Goal: Task Accomplishment & Management: Manage account settings

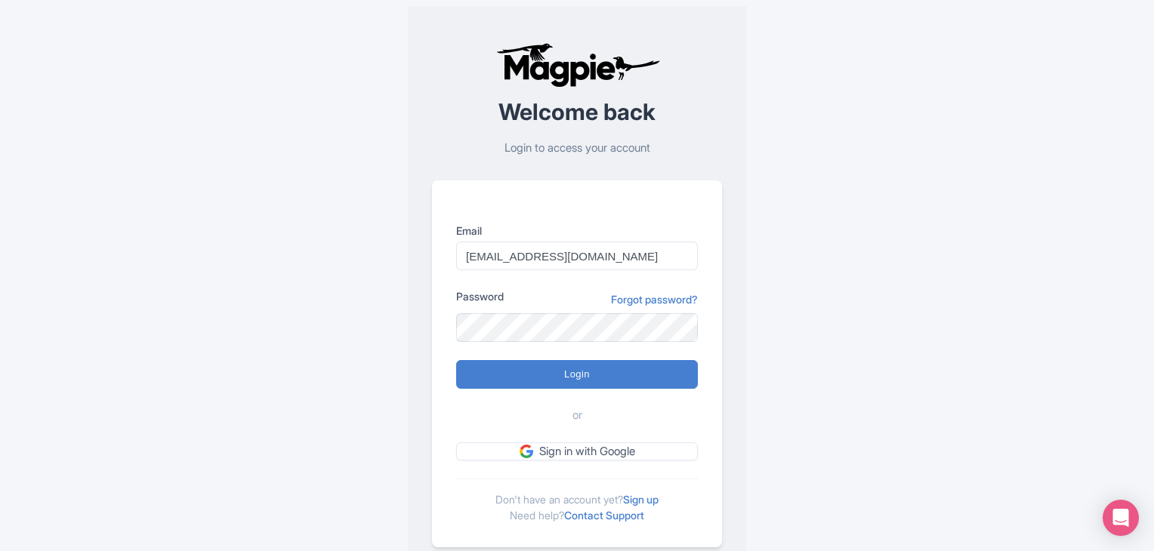
type input "[EMAIL_ADDRESS][DOMAIN_NAME]"
click at [588, 360] on input "Login" at bounding box center [577, 374] width 242 height 29
type input "Logging in..."
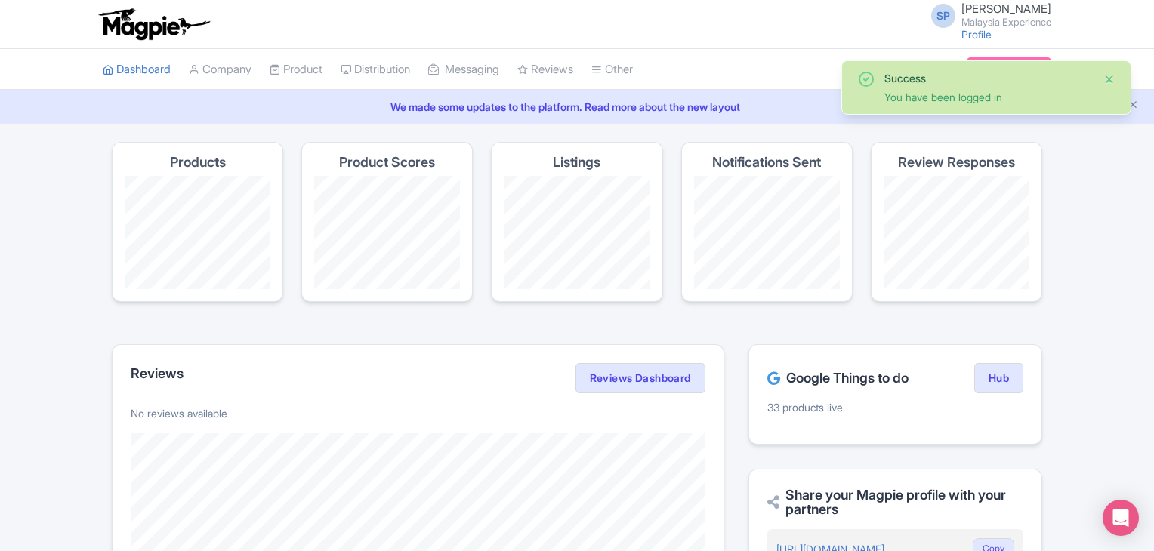
click at [1105, 79] on button "Close" at bounding box center [1110, 79] width 12 height 18
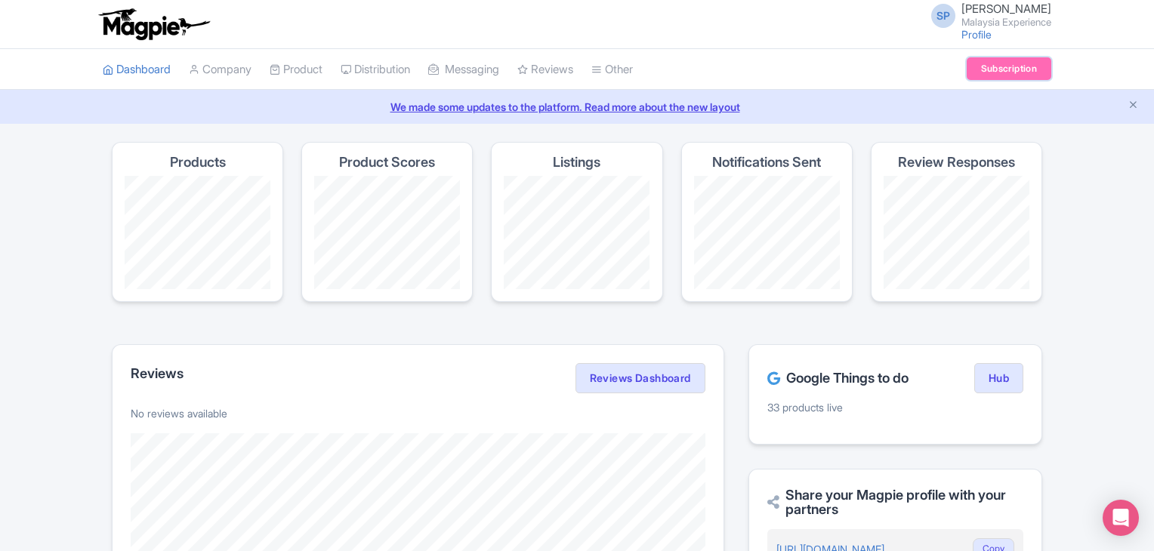
click at [986, 60] on link "Subscription" at bounding box center [1009, 68] width 85 height 23
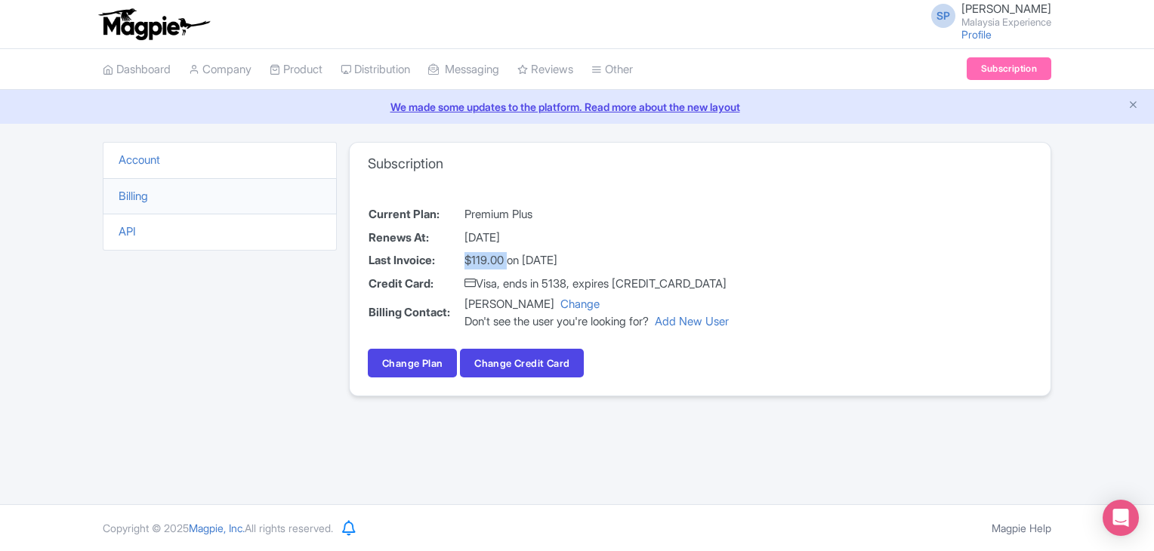
drag, startPoint x: 462, startPoint y: 256, endPoint x: 508, endPoint y: 258, distance: 46.1
click at [508, 258] on tr "Last Invoice: $119.00 on August 06, 2025" at bounding box center [549, 260] width 362 height 23
copy tr "$119.00"
